Goal: Task Accomplishment & Management: Complete application form

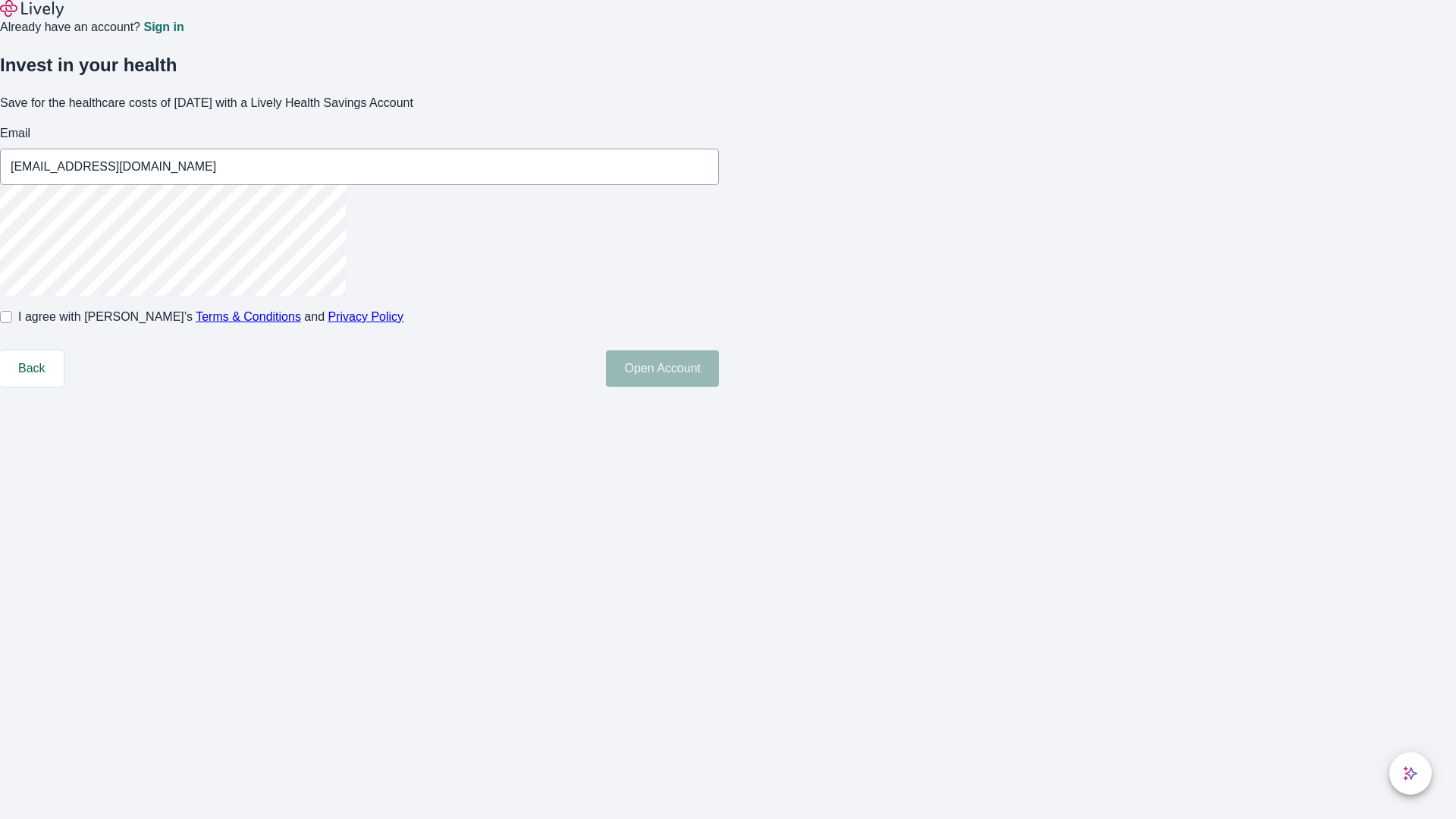
click at [12, 323] on input "I agree with Lively’s Terms & Conditions and Privacy Policy" at bounding box center [6, 317] width 12 height 12
checkbox input "true"
click at [719, 386] on button "Open Account" at bounding box center [662, 368] width 113 height 37
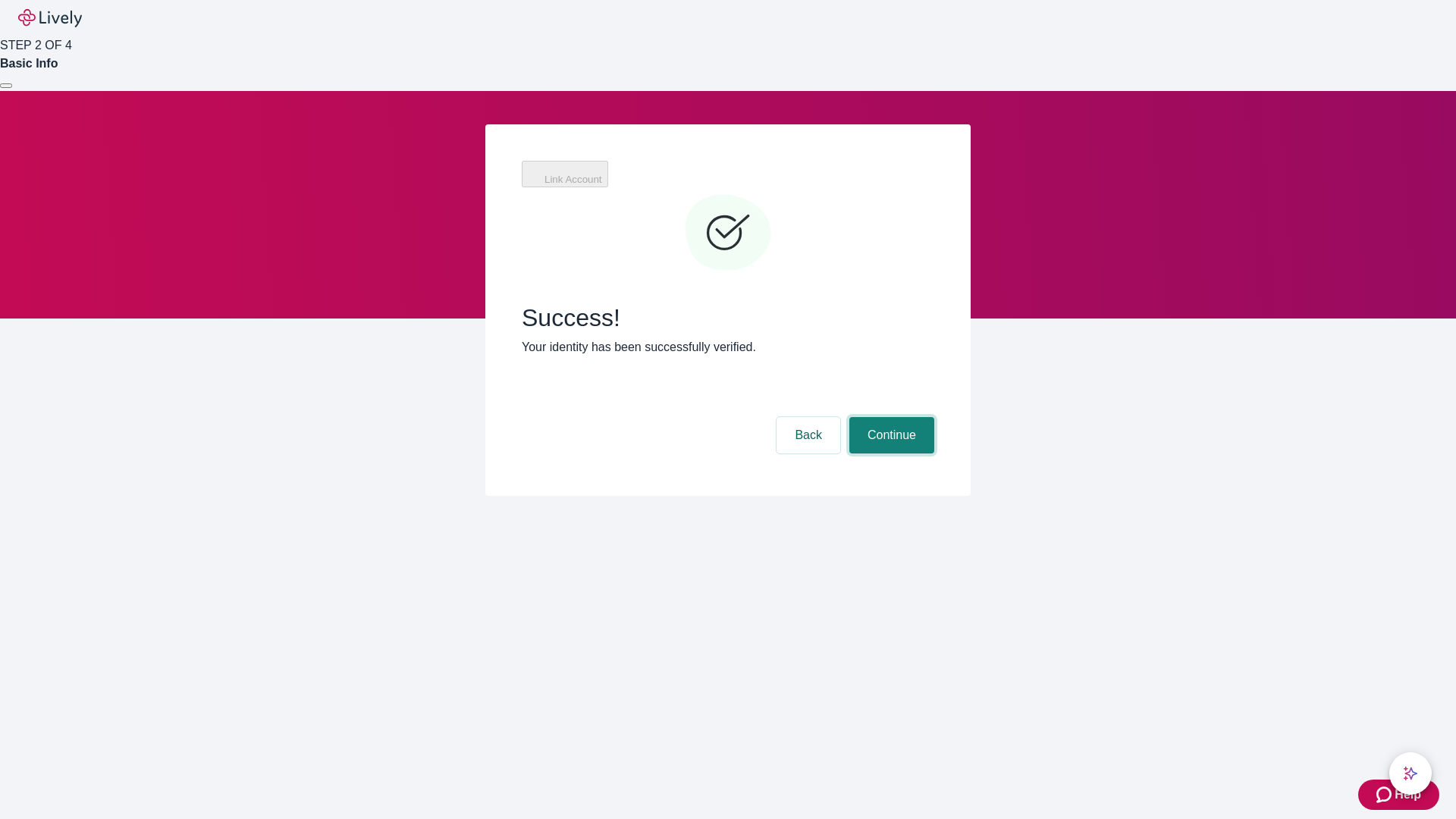
click at [890, 417] on button "Continue" at bounding box center [892, 435] width 85 height 37
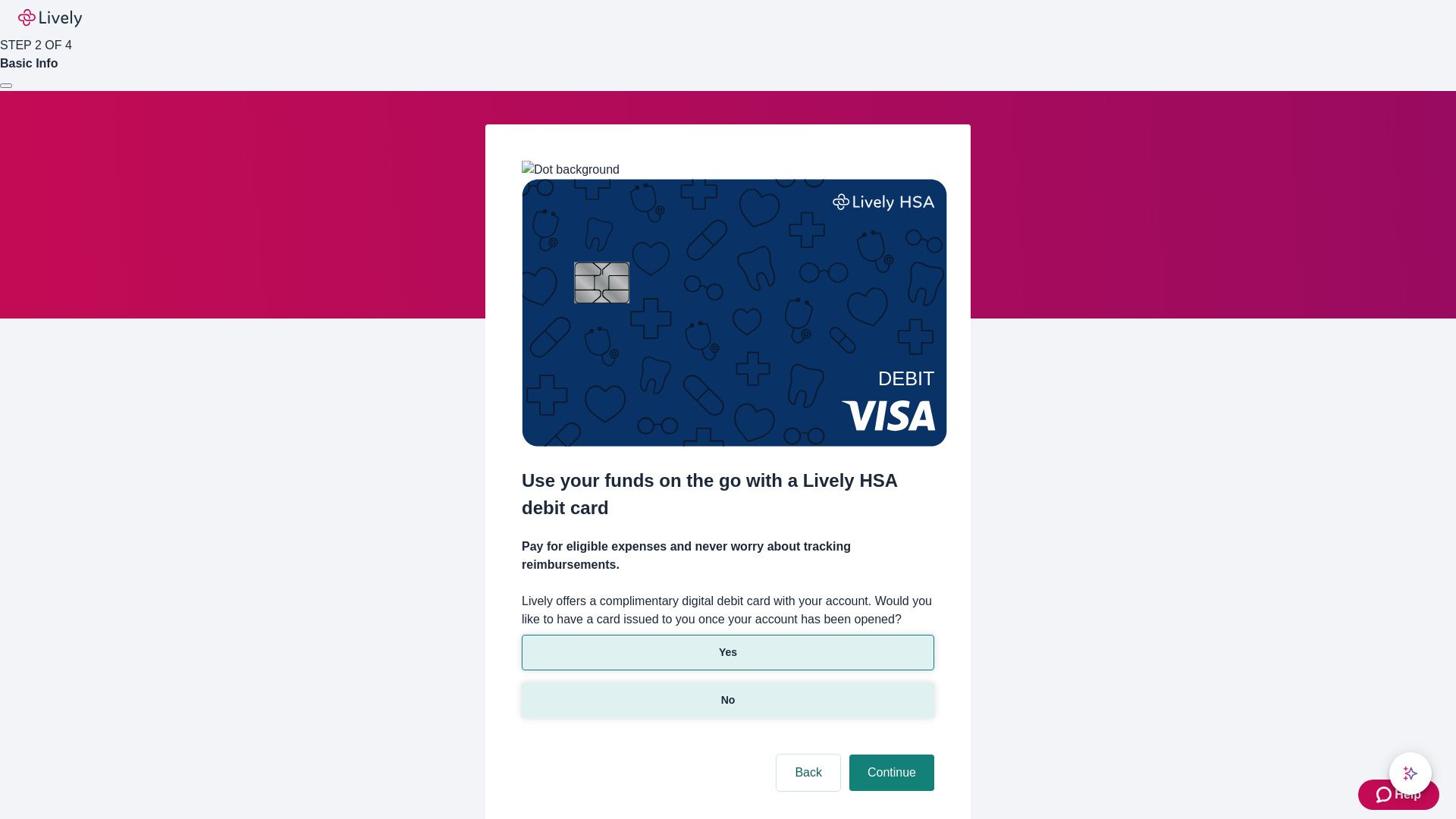
click at [727, 692] on p "No" at bounding box center [728, 700] width 14 height 16
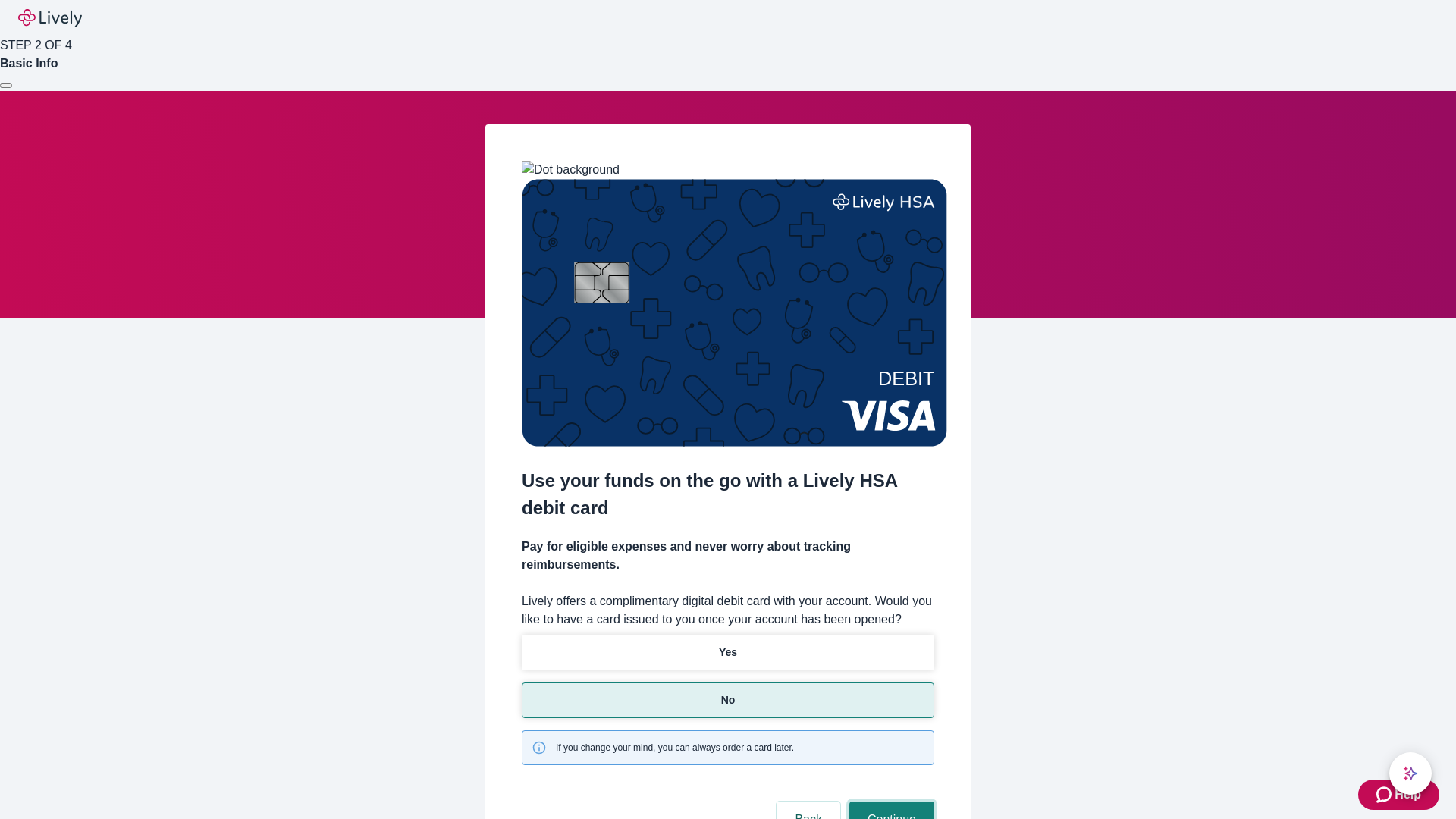
click at [890, 802] on button "Continue" at bounding box center [892, 820] width 85 height 37
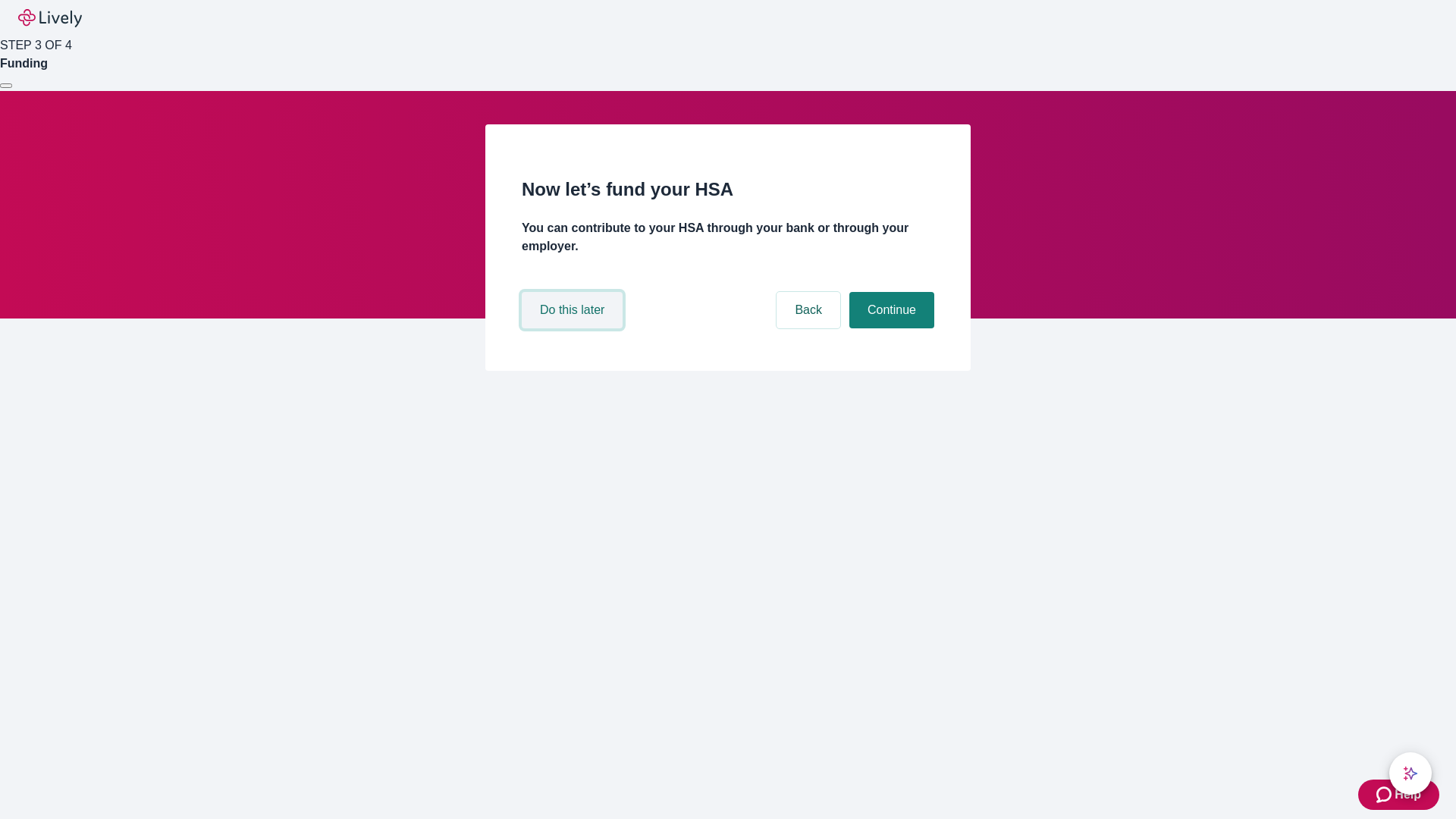
click at [574, 329] on button "Do this later" at bounding box center [572, 310] width 101 height 37
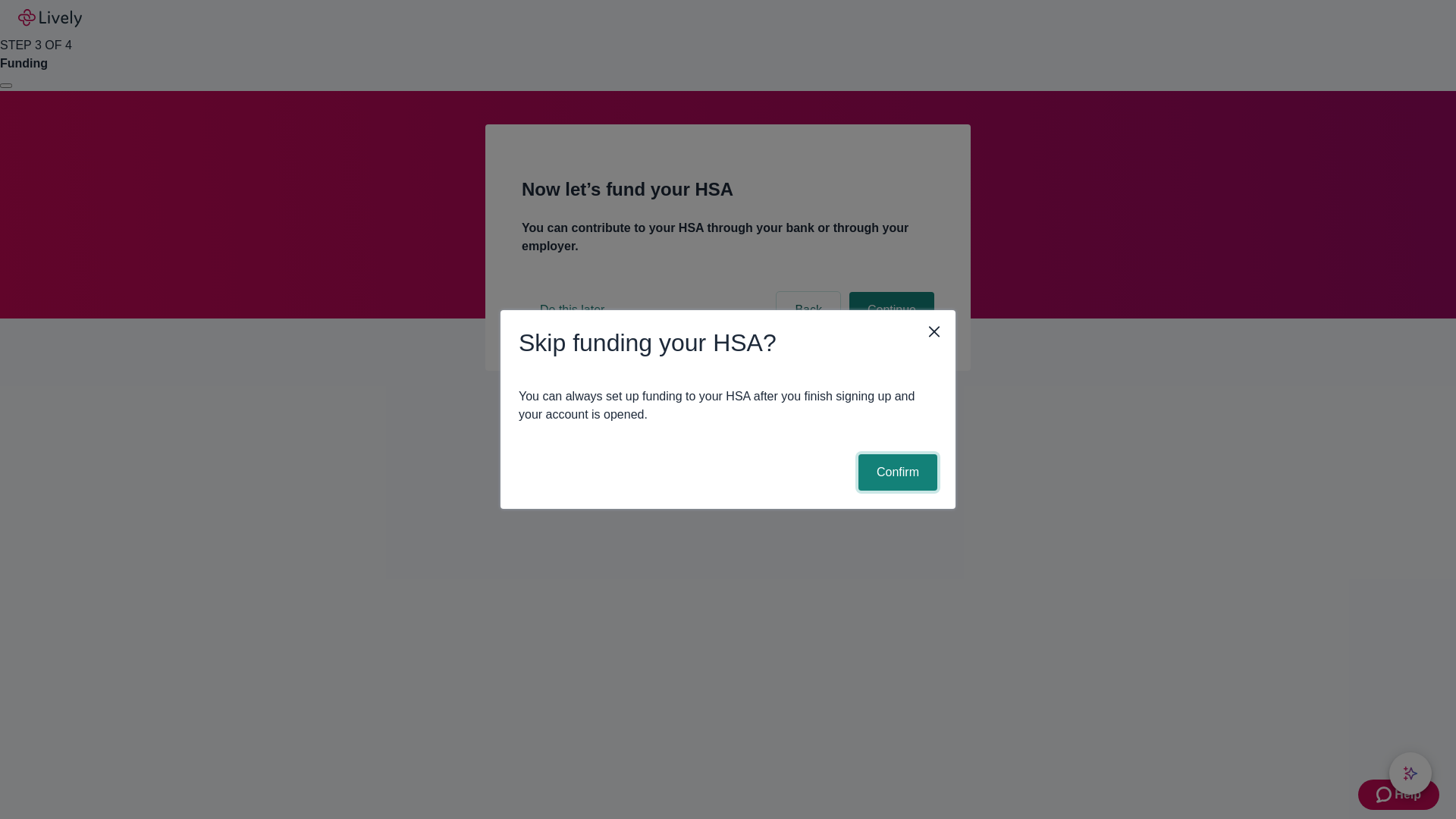
click at [896, 472] on button "Confirm" at bounding box center [897, 472] width 79 height 37
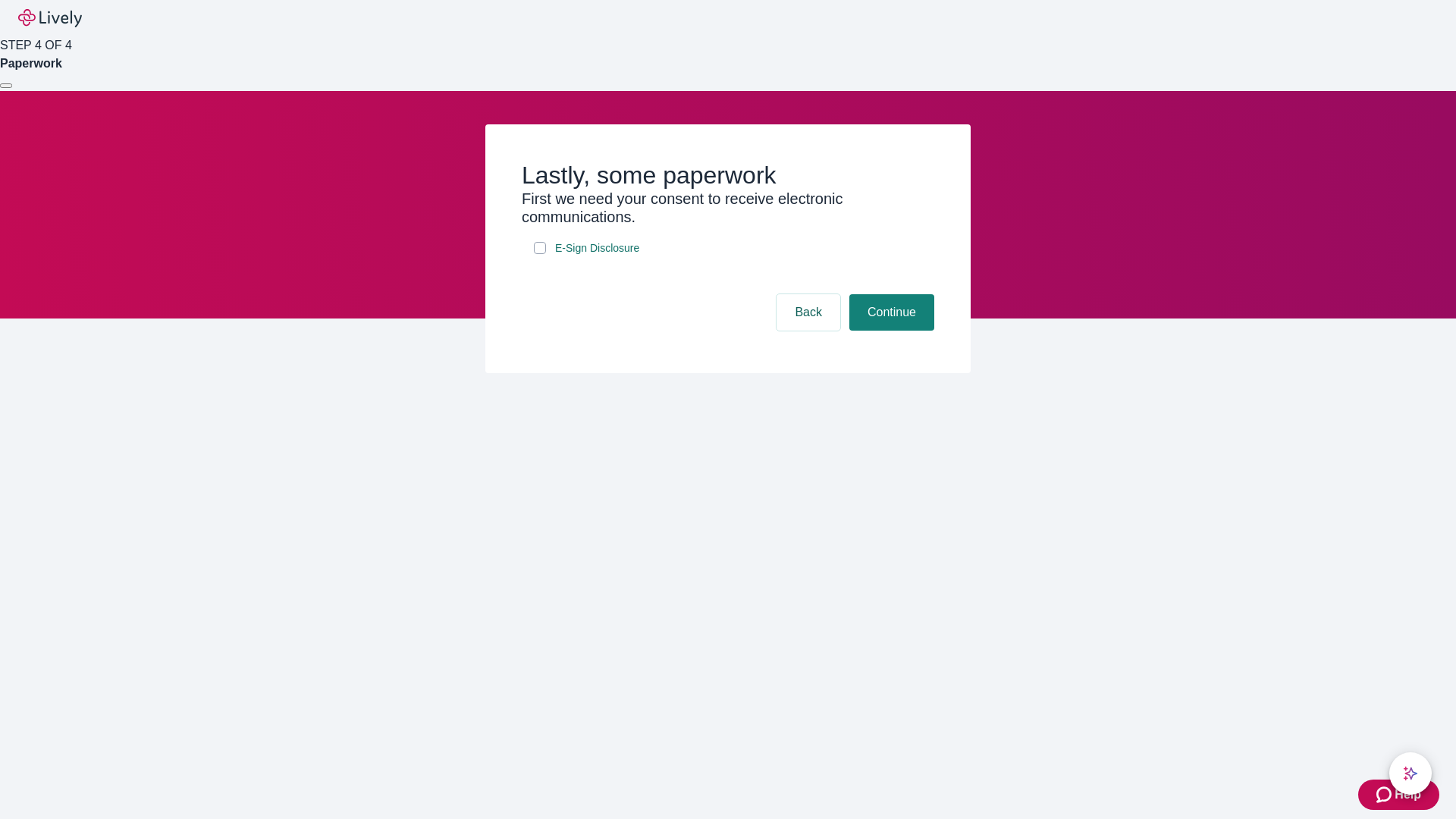
click at [540, 254] on input "E-Sign Disclosure" at bounding box center [540, 248] width 12 height 12
checkbox input "true"
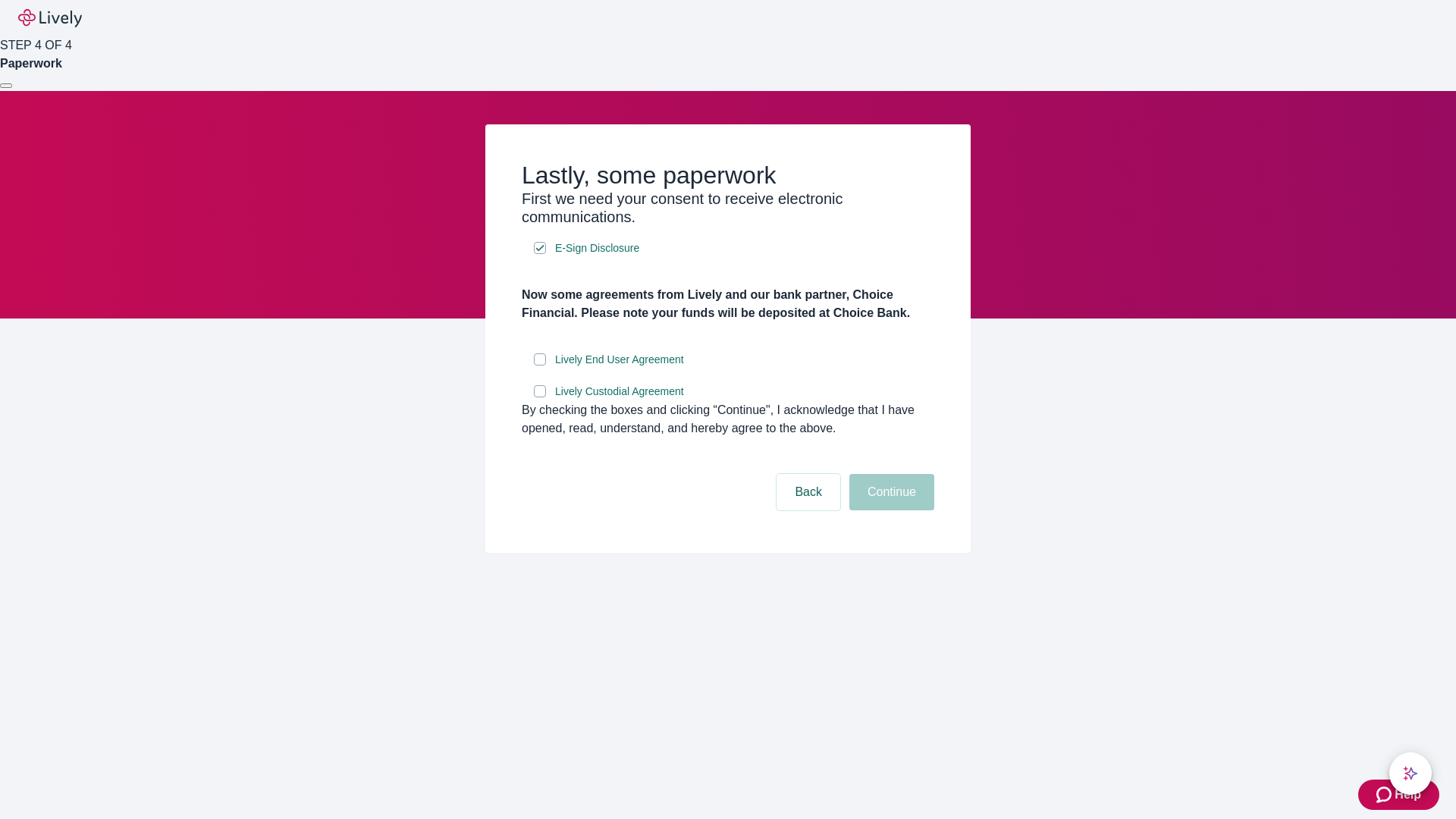
click at [540, 365] on input "Lively End User Agreement" at bounding box center [540, 359] width 12 height 12
checkbox input "true"
click at [540, 398] on input "Lively Custodial Agreement" at bounding box center [540, 390] width 12 height 12
checkbox input "true"
click at [890, 510] on button "Continue" at bounding box center [892, 492] width 85 height 37
